Goal: Task Accomplishment & Management: Use online tool/utility

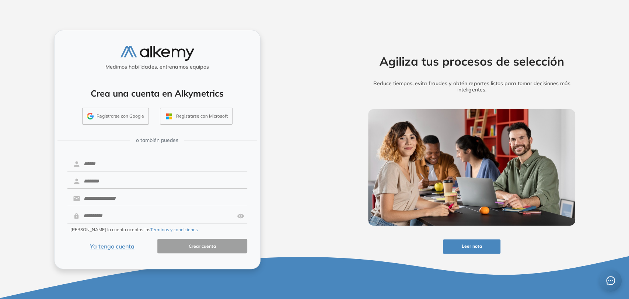
click at [123, 245] on button "Ya tengo cuenta" at bounding box center [112, 246] width 90 height 14
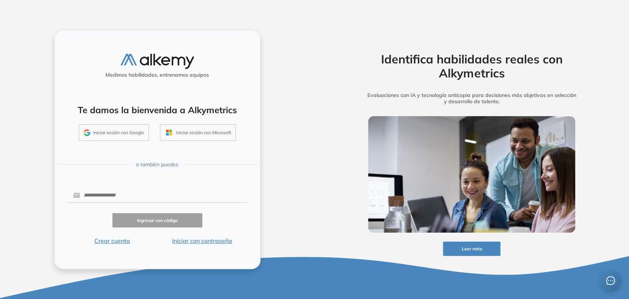
click at [209, 244] on button "Iniciar con contraseña" at bounding box center [202, 240] width 90 height 9
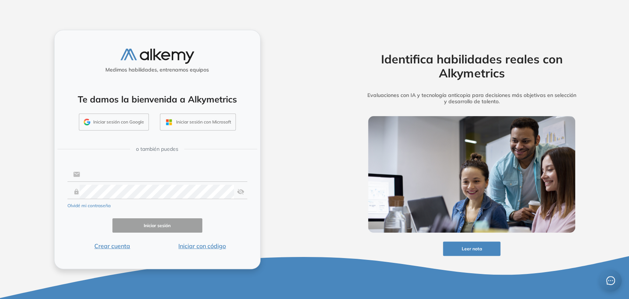
type input "**********"
drag, startPoint x: 168, startPoint y: 225, endPoint x: 94, endPoint y: 57, distance: 183.3
click at [168, 225] on button "Iniciar sesión" at bounding box center [157, 225] width 90 height 14
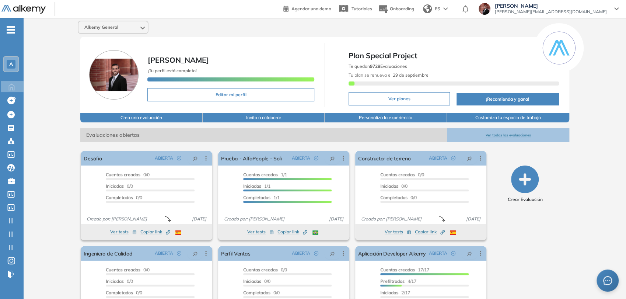
drag, startPoint x: 9, startPoint y: 28, endPoint x: 12, endPoint y: 35, distance: 7.9
click at [10, 28] on span "-" at bounding box center [11, 29] width 8 height 6
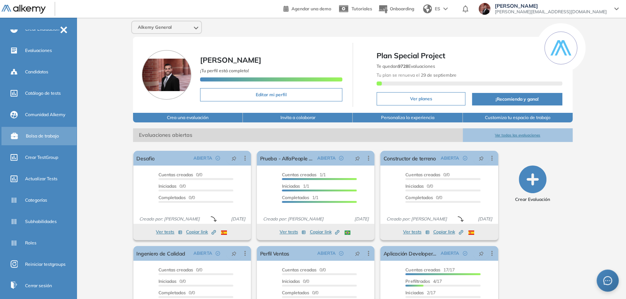
scroll to position [123, 0]
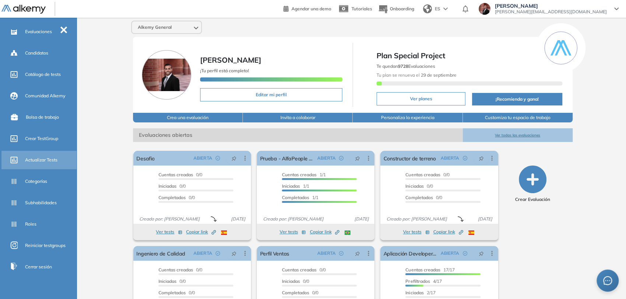
click at [45, 162] on span "Actualizar Tests" at bounding box center [41, 160] width 32 height 7
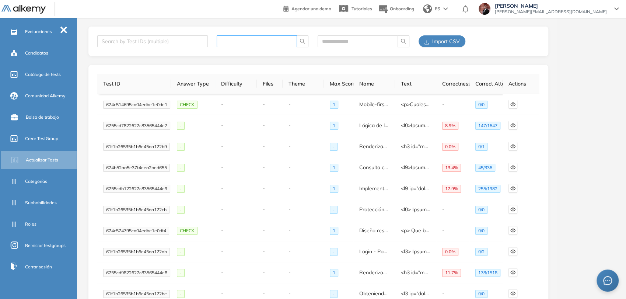
click at [247, 42] on input "text" at bounding box center [254, 41] width 66 height 8
paste input "**********"
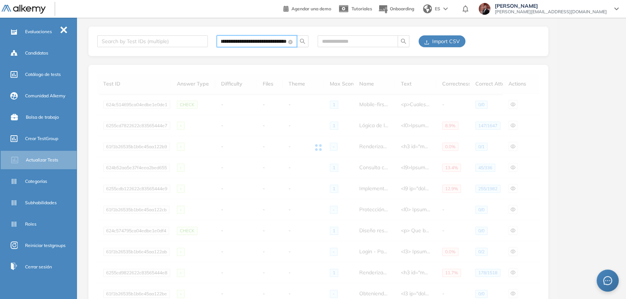
type input "**********"
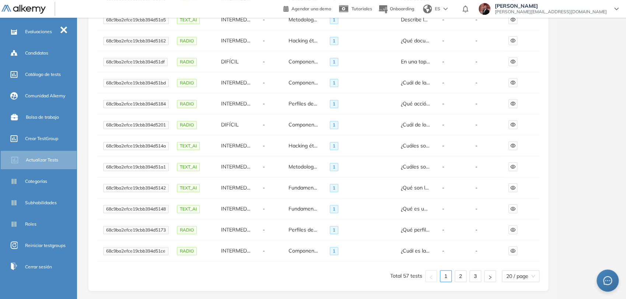
scroll to position [0, 0]
drag, startPoint x: 408, startPoint y: 275, endPoint x: 399, endPoint y: 275, distance: 8.8
click at [399, 275] on li "Total 57 tests" at bounding box center [406, 276] width 32 height 12
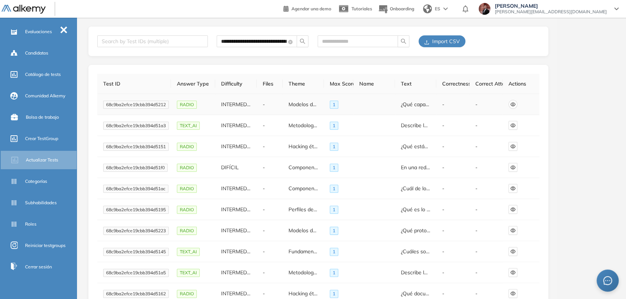
click at [514, 105] on icon "eye" at bounding box center [512, 104] width 5 height 5
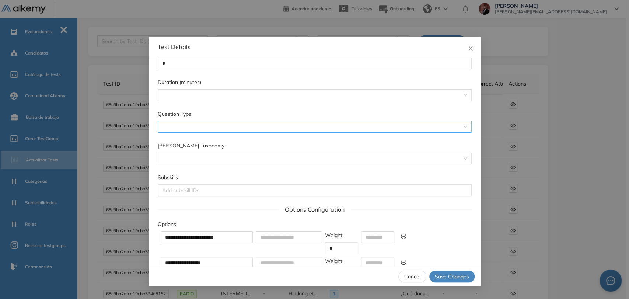
scroll to position [245, 0]
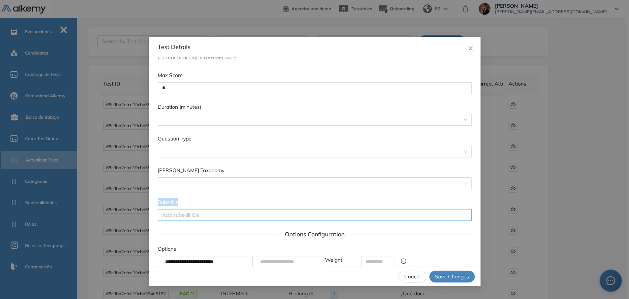
drag, startPoint x: 159, startPoint y: 206, endPoint x: 181, endPoint y: 224, distance: 28.0
click at [181, 221] on div "Subskills Add subskill IDs" at bounding box center [315, 209] width 314 height 23
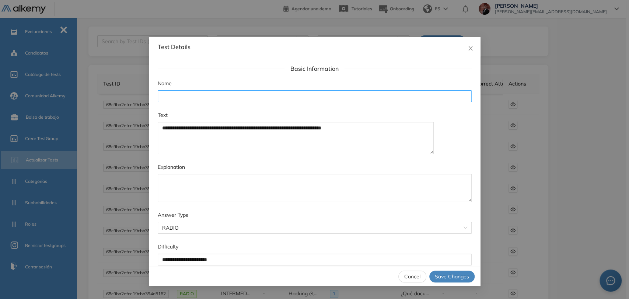
scroll to position [0, 0]
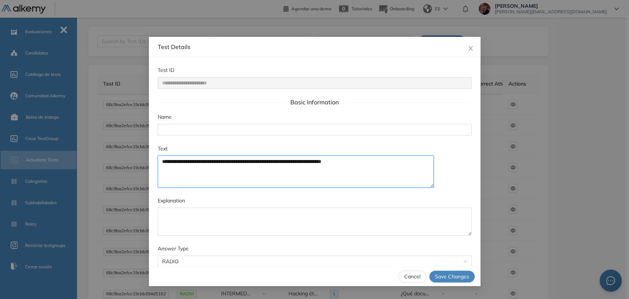
drag, startPoint x: 384, startPoint y: 160, endPoint x: 97, endPoint y: 150, distance: 287.2
click at [97, 150] on div "**********" at bounding box center [314, 149] width 629 height 299
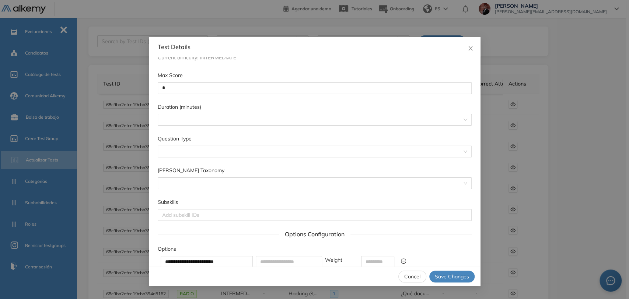
scroll to position [286, 0]
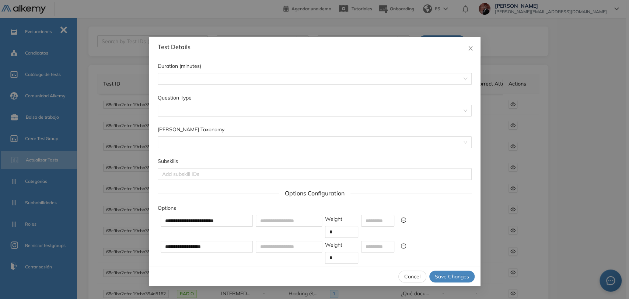
click at [412, 276] on span "Cancel" at bounding box center [412, 276] width 16 height 8
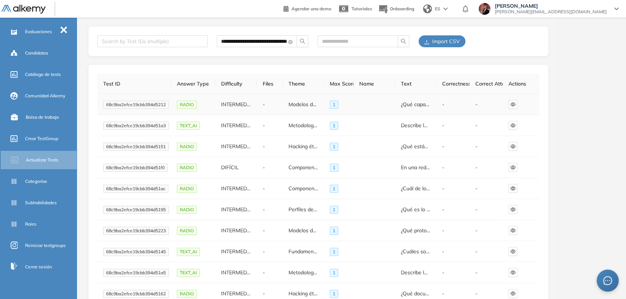
click at [153, 106] on span "68c9ba2efce19cbb394d5212" at bounding box center [136, 105] width 66 height 8
copy span "68c9ba2efce19cbb394d5212"
click at [451, 43] on span "Import CSV" at bounding box center [446, 41] width 28 height 8
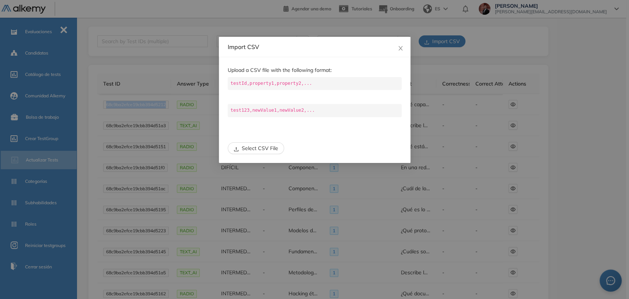
click at [272, 150] on span "Select CSV File" at bounding box center [260, 148] width 36 height 8
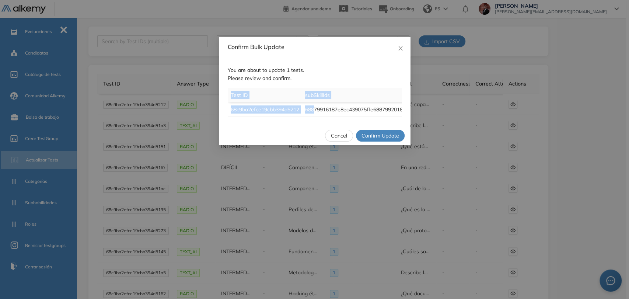
drag, startPoint x: 315, startPoint y: 116, endPoint x: 335, endPoint y: 122, distance: 21.0
click at [335, 122] on div "You are about to update 1 tests. Please review and confirm. Test ID subSkillIds…" at bounding box center [315, 91] width 192 height 69
click at [389, 138] on span "Confirm Update" at bounding box center [380, 136] width 38 height 8
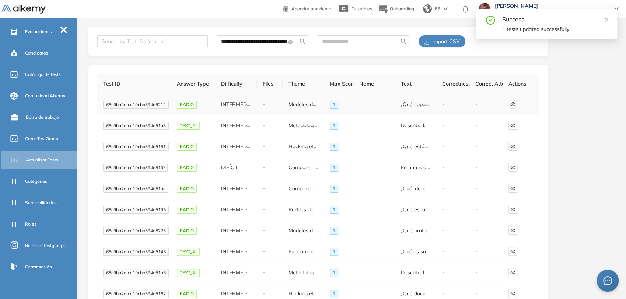
click at [513, 102] on icon "eye" at bounding box center [512, 104] width 5 height 5
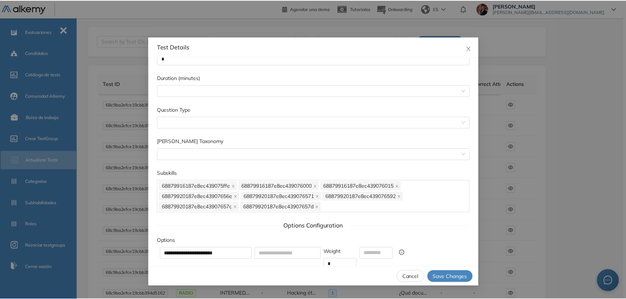
scroll to position [245, 0]
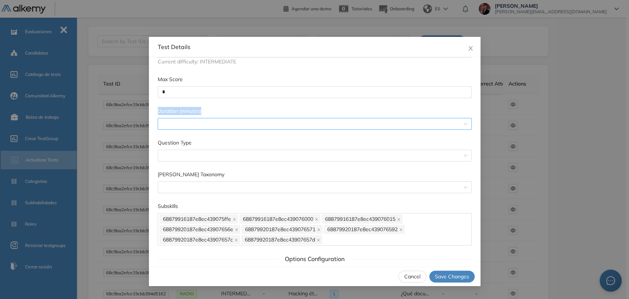
drag, startPoint x: 154, startPoint y: 108, endPoint x: 213, endPoint y: 120, distance: 59.8
click at [212, 121] on div "**********" at bounding box center [315, 161] width 332 height 209
click at [227, 121] on input "Duration (minutes)" at bounding box center [312, 123] width 300 height 11
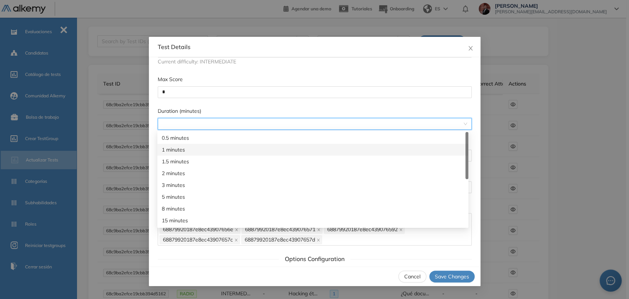
click at [195, 151] on div "1 minutes" at bounding box center [313, 150] width 302 height 8
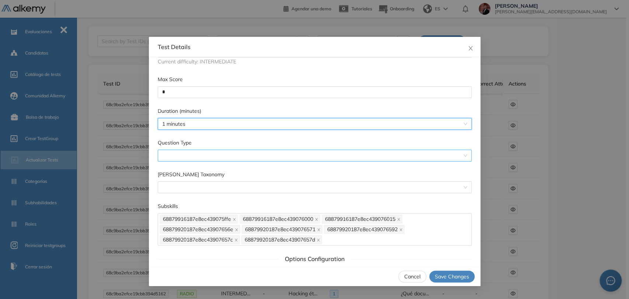
click at [197, 156] on span at bounding box center [314, 155] width 305 height 11
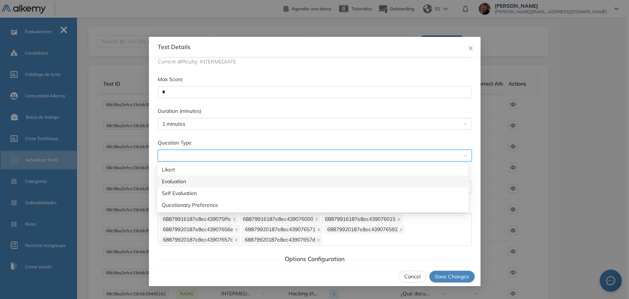
click at [196, 181] on div "Evaluation" at bounding box center [313, 181] width 302 height 8
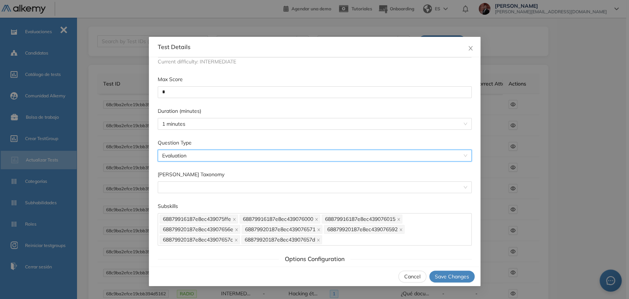
click at [204, 180] on div "[PERSON_NAME] Taxonomy" at bounding box center [315, 175] width 314 height 11
click at [207, 186] on span at bounding box center [314, 187] width 305 height 11
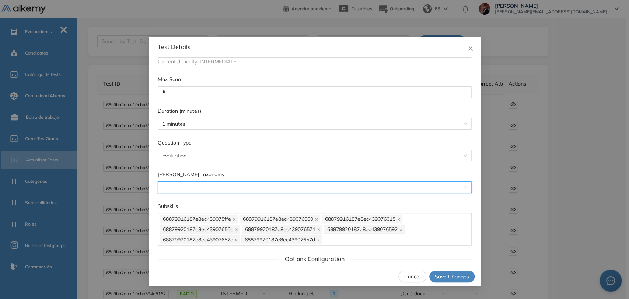
click at [410, 280] on button "Cancel" at bounding box center [412, 276] width 28 height 12
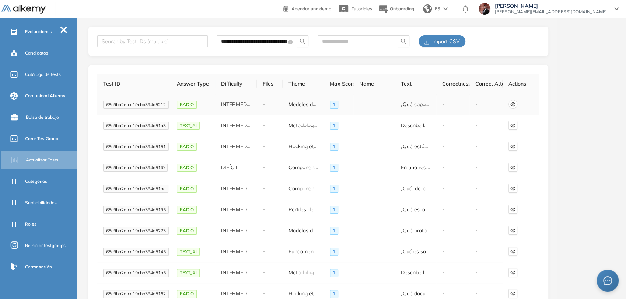
click at [512, 104] on icon "eye" at bounding box center [512, 104] width 5 height 4
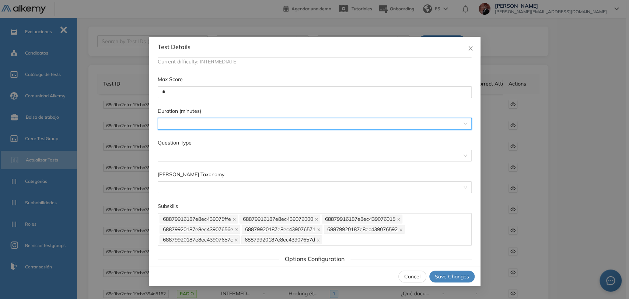
click at [198, 126] on input "Duration (minutes)" at bounding box center [312, 123] width 300 height 11
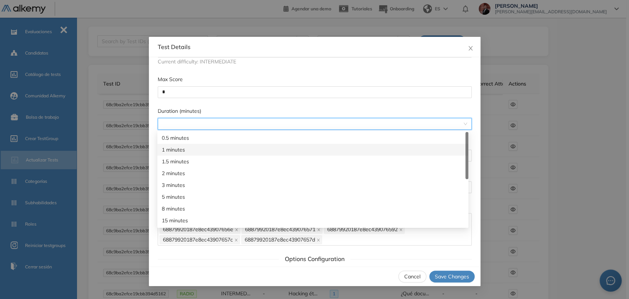
click at [191, 149] on div "1 minutes" at bounding box center [313, 150] width 302 height 8
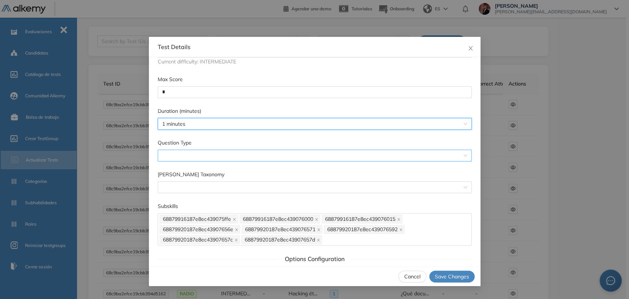
click at [192, 157] on span at bounding box center [314, 155] width 305 height 11
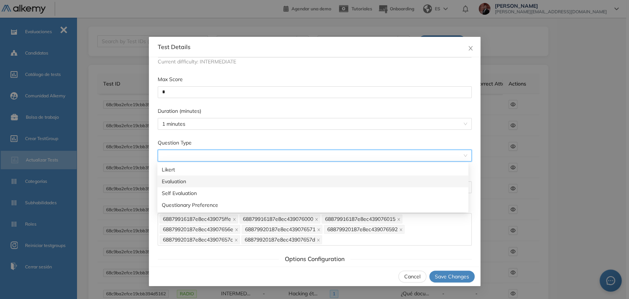
click at [177, 183] on div "Evaluation" at bounding box center [313, 181] width 302 height 8
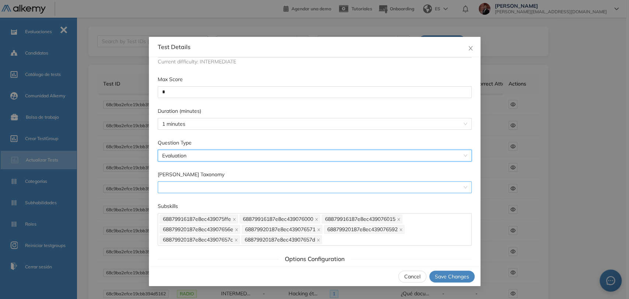
click at [185, 188] on span at bounding box center [314, 187] width 305 height 11
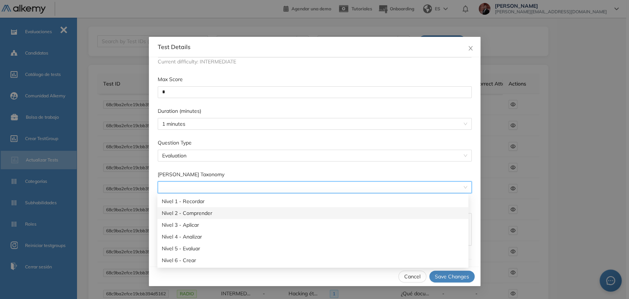
click at [201, 214] on div "Nivel 2 - Comprender" at bounding box center [313, 213] width 302 height 8
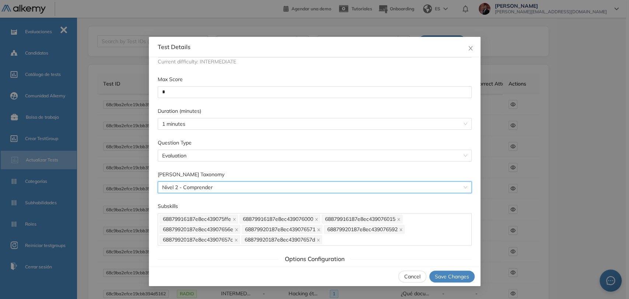
click at [454, 275] on span "Save Changes" at bounding box center [452, 276] width 34 height 8
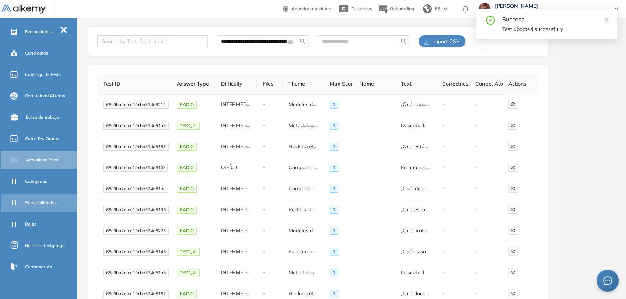
click at [45, 199] on span "Subhabilidades" at bounding box center [41, 202] width 32 height 7
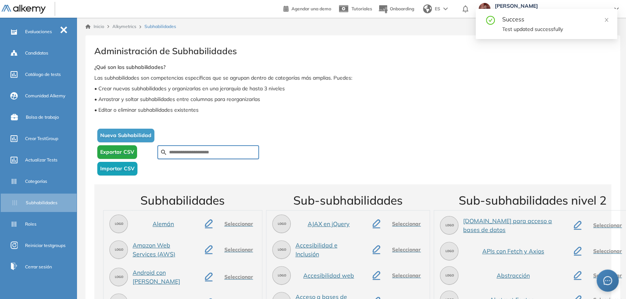
click at [142, 132] on span "Nueva Subhabilidad" at bounding box center [125, 136] width 51 height 8
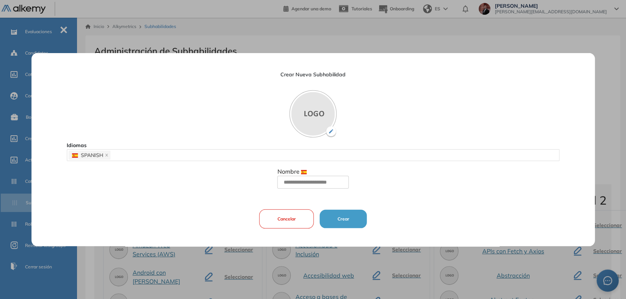
click at [295, 215] on button "Cancelar" at bounding box center [286, 218] width 55 height 19
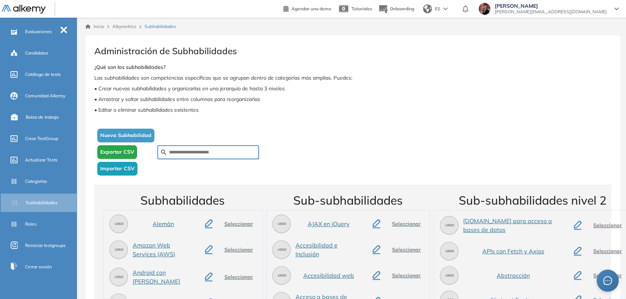
click at [139, 132] on span "Nueva Subhabilidad" at bounding box center [125, 136] width 51 height 8
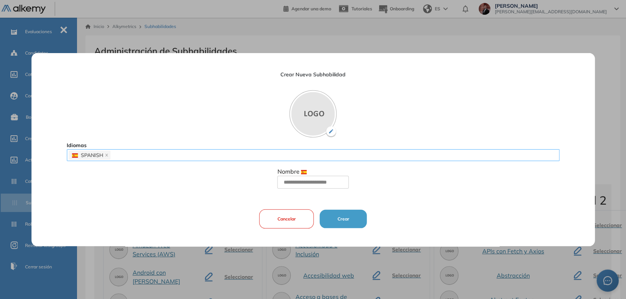
click at [205, 155] on div "SPANISH" at bounding box center [313, 155] width 489 height 10
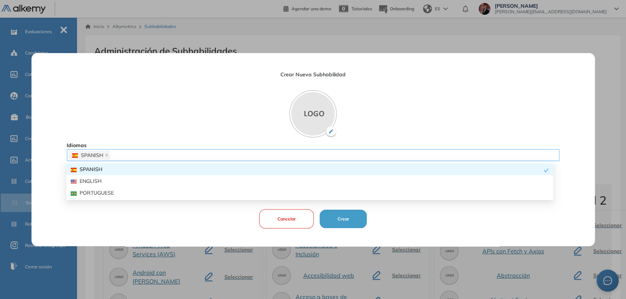
drag, startPoint x: 191, startPoint y: 154, endPoint x: 156, endPoint y: 179, distance: 43.6
click at [191, 153] on div "SPANISH" at bounding box center [313, 155] width 489 height 10
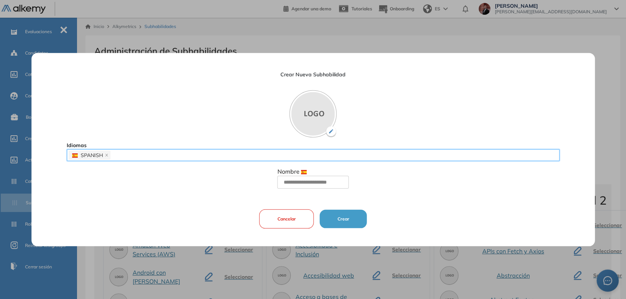
click at [302, 216] on button "Cancelar" at bounding box center [286, 218] width 55 height 19
